Goal: Navigation & Orientation: Find specific page/section

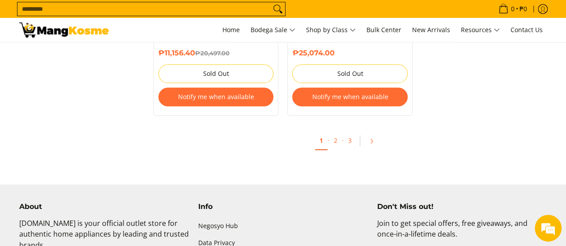
scroll to position [1968, 0]
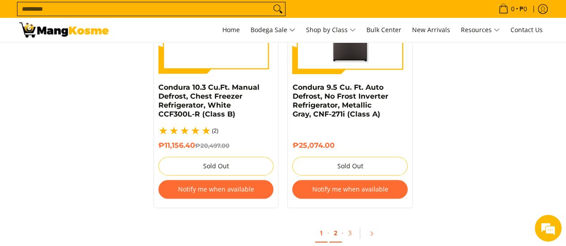
click at [331, 225] on link "2" at bounding box center [335, 234] width 13 height 18
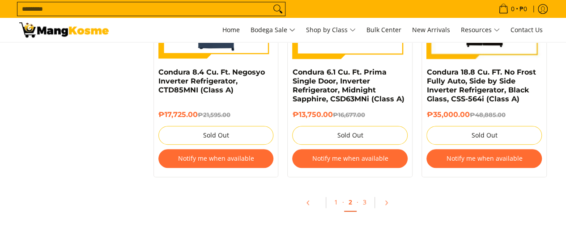
scroll to position [1983, 0]
